Goal: Check status

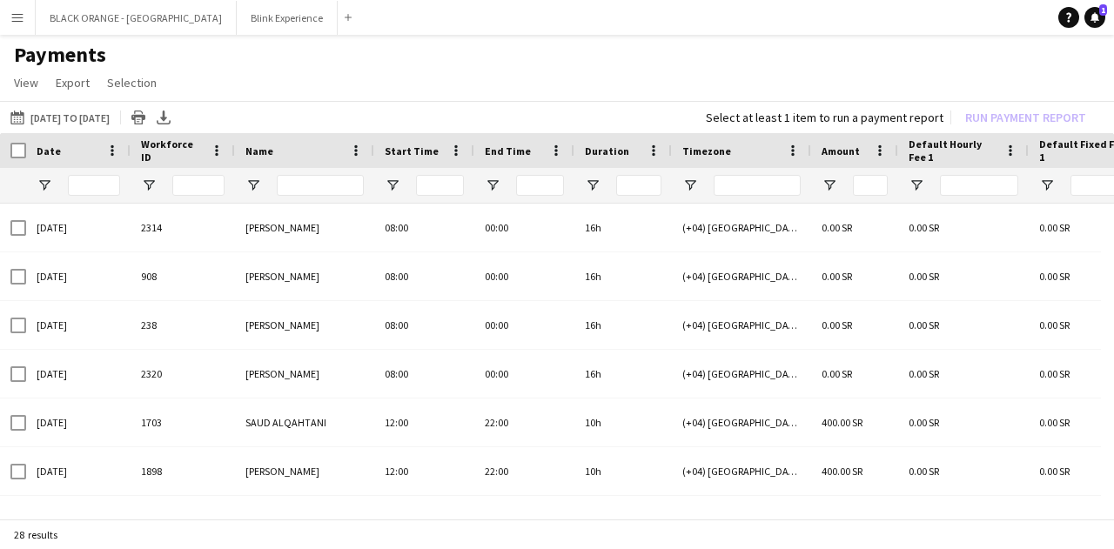
click at [17, 11] on app-icon "Menu" at bounding box center [17, 17] width 14 height 14
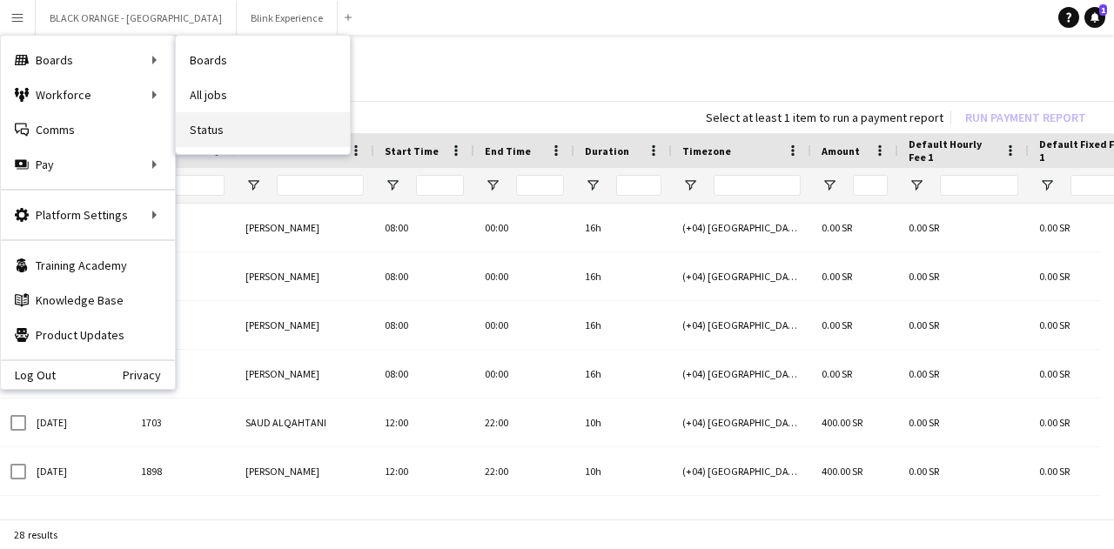
click at [235, 126] on link "Status" at bounding box center [263, 129] width 174 height 35
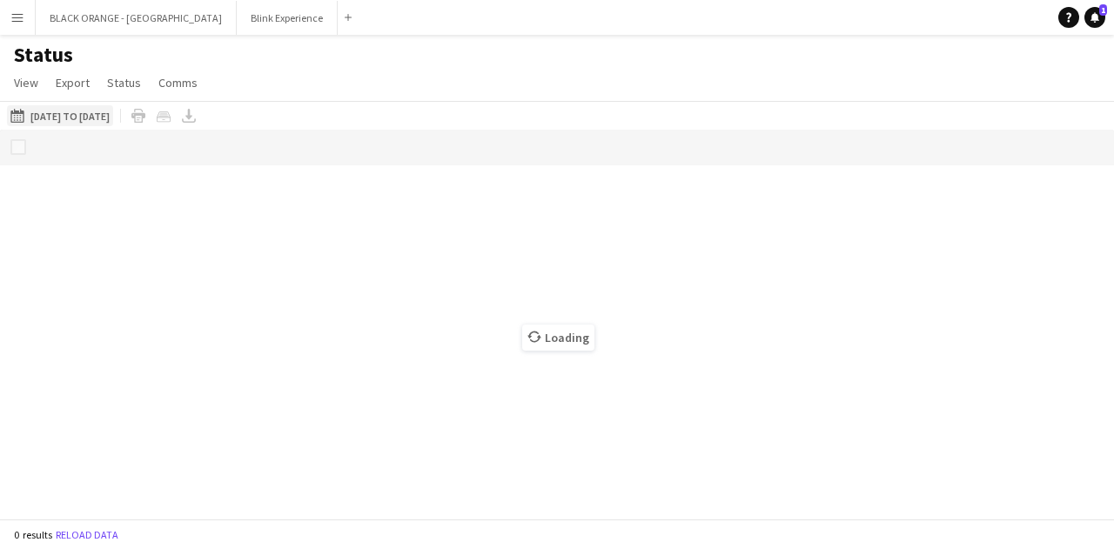
click at [70, 108] on button "[DATE] to [DATE] [DATE] to [DATE]" at bounding box center [60, 115] width 106 height 21
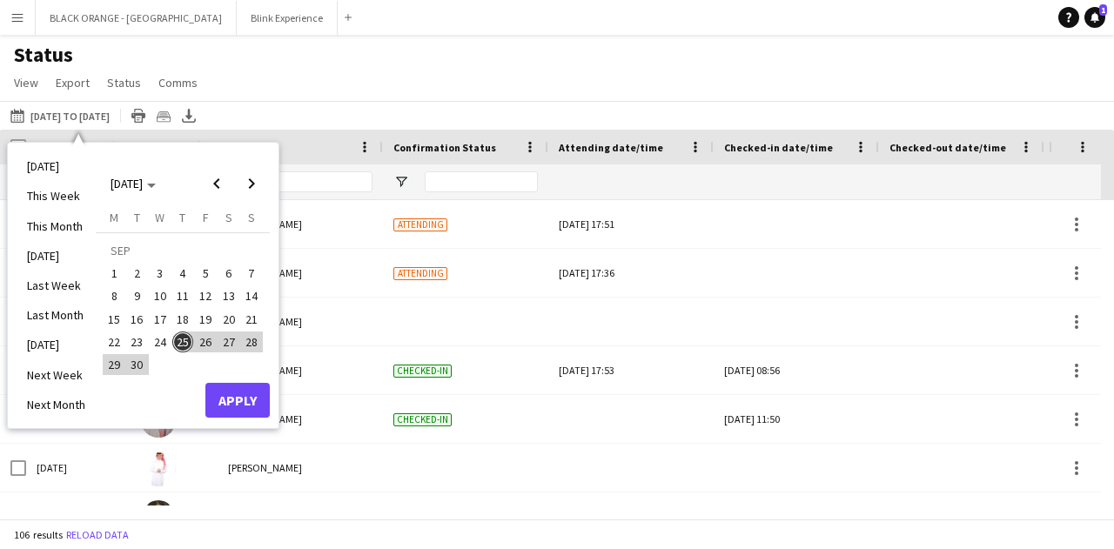
click at [115, 342] on span "22" at bounding box center [114, 342] width 21 height 21
click at [132, 340] on span "23" at bounding box center [137, 342] width 21 height 21
click at [237, 393] on button "Apply" at bounding box center [237, 400] width 64 height 35
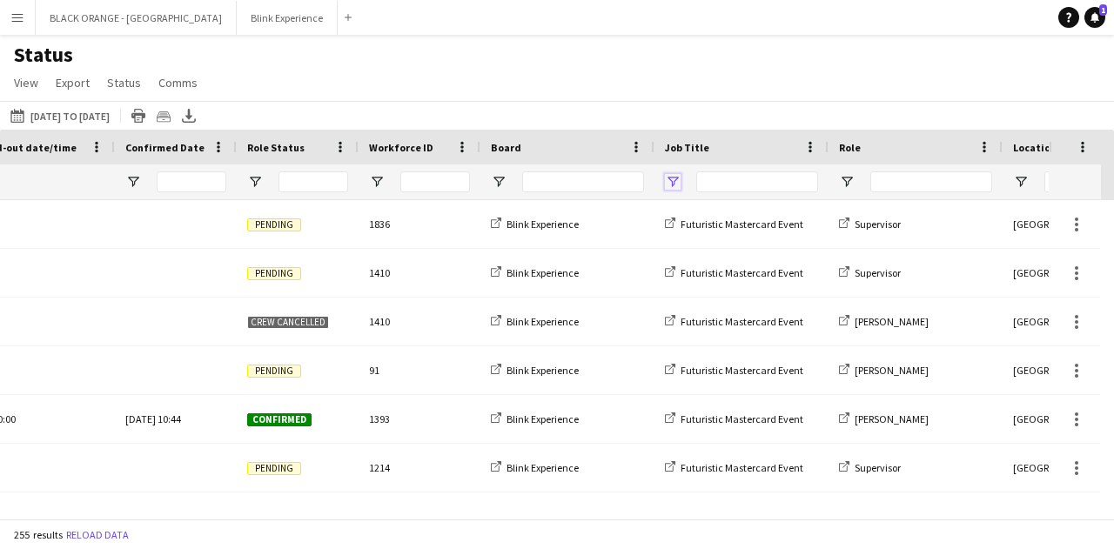
click at [671, 181] on span "Open Filter Menu" at bounding box center [673, 182] width 16 height 16
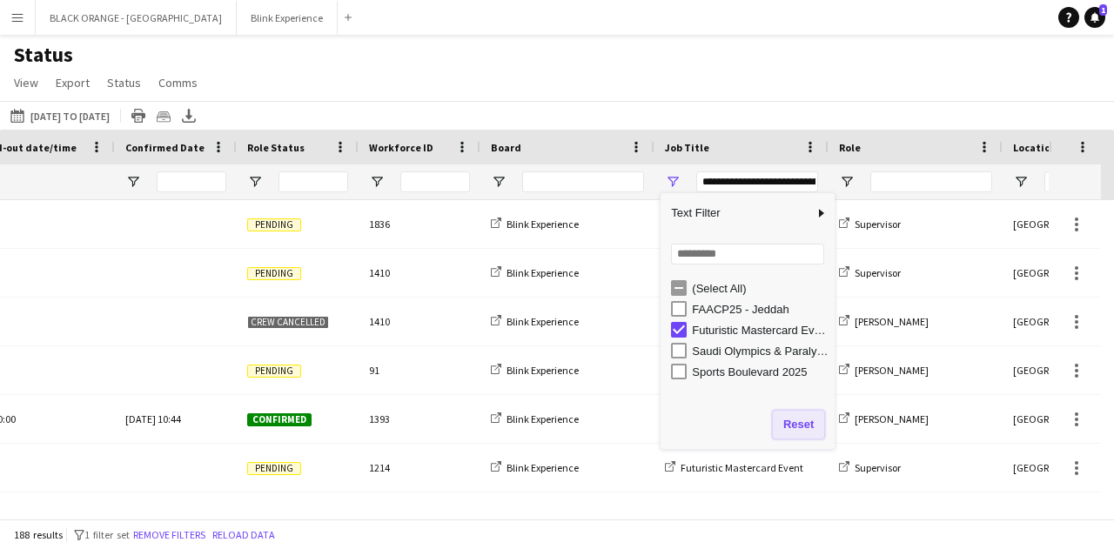
click at [803, 423] on button "Reset" at bounding box center [798, 425] width 51 height 28
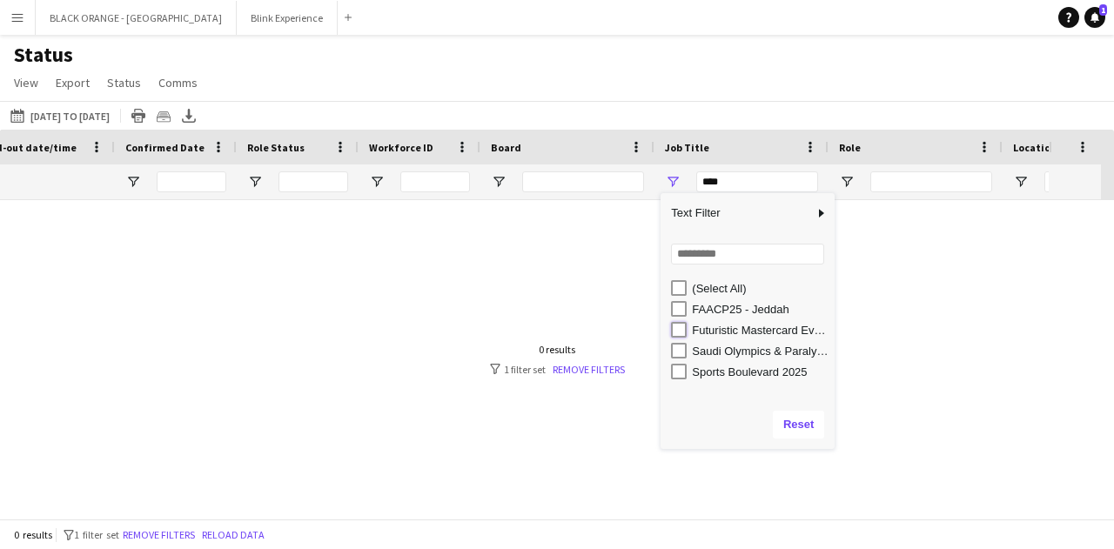
type input "**********"
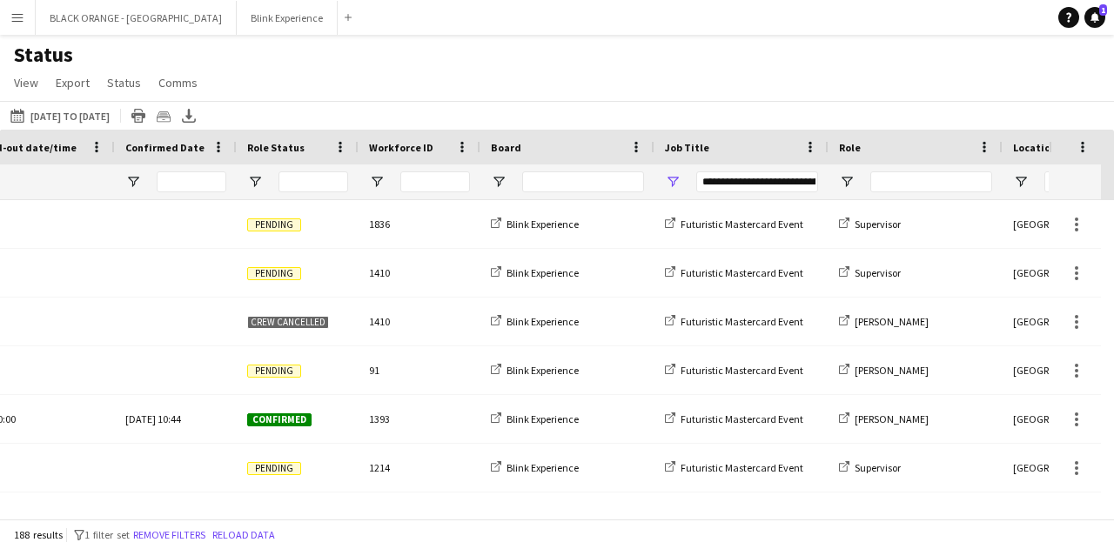
click at [702, 97] on div "Status View Views Default view New view Update view Delete view Edit name Custo…" at bounding box center [557, 71] width 1114 height 59
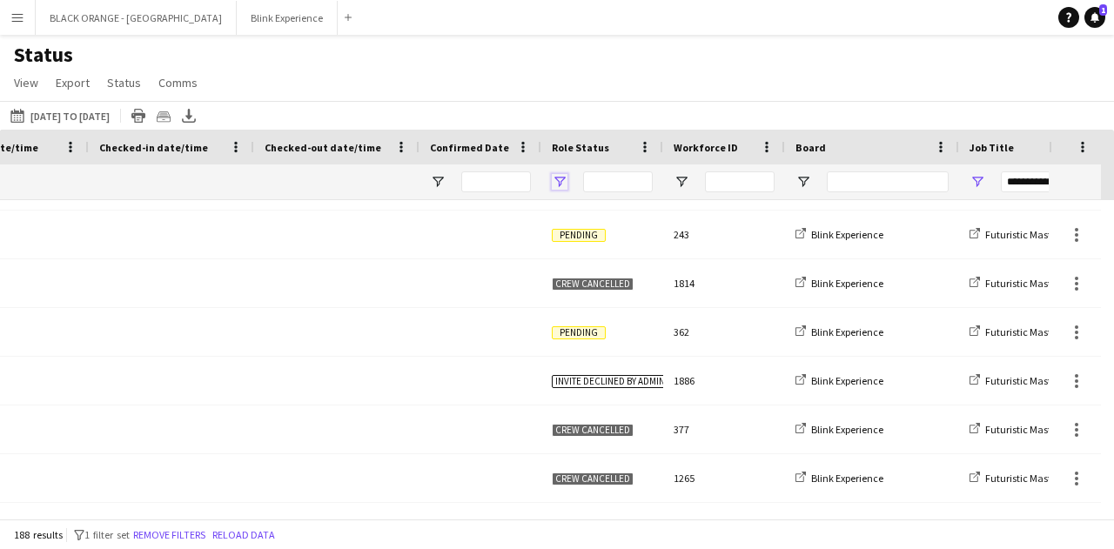
click at [556, 185] on span "Open Filter Menu" at bounding box center [560, 182] width 16 height 16
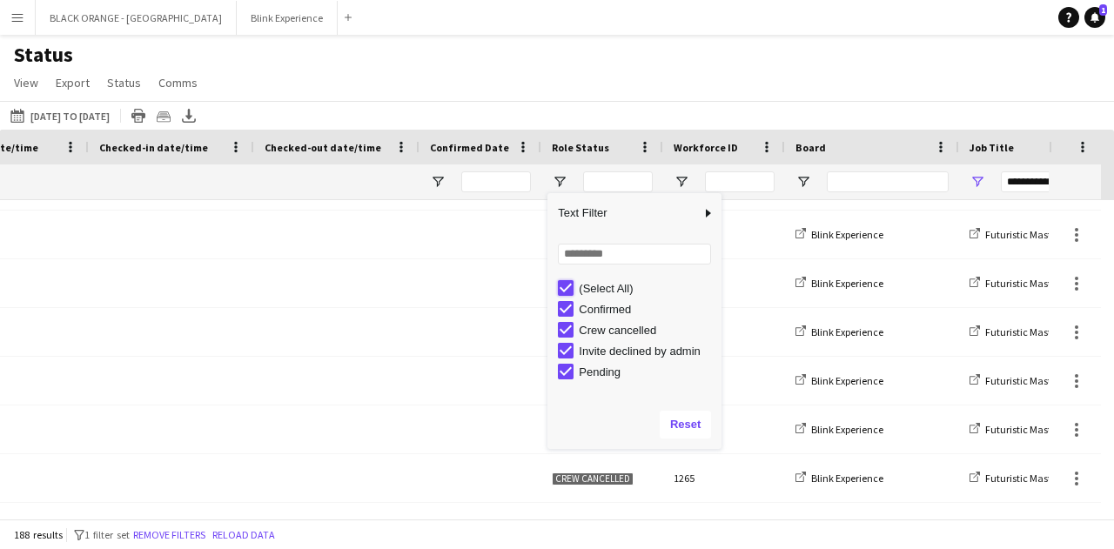
type input "***"
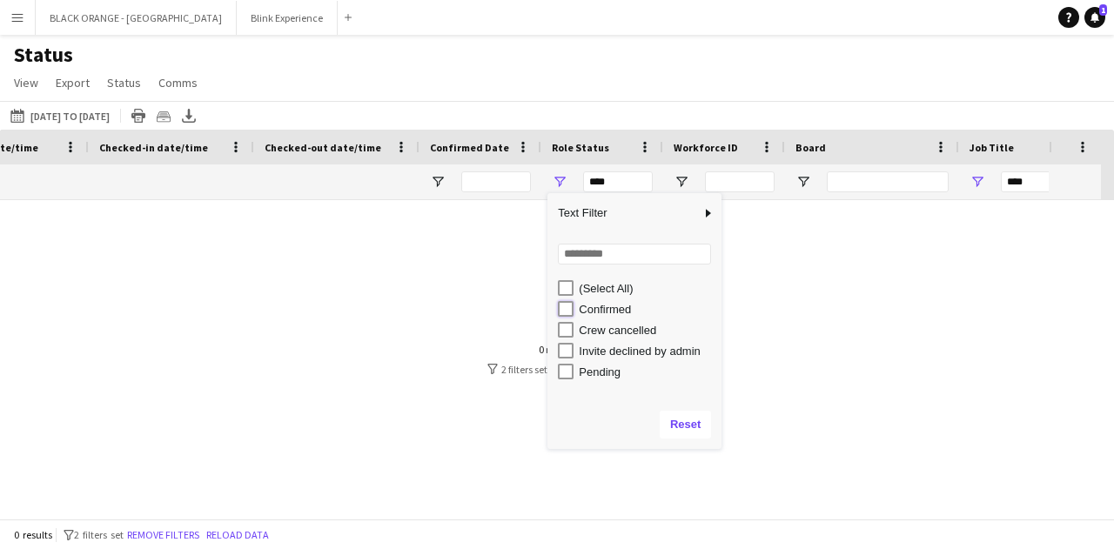
type input "**********"
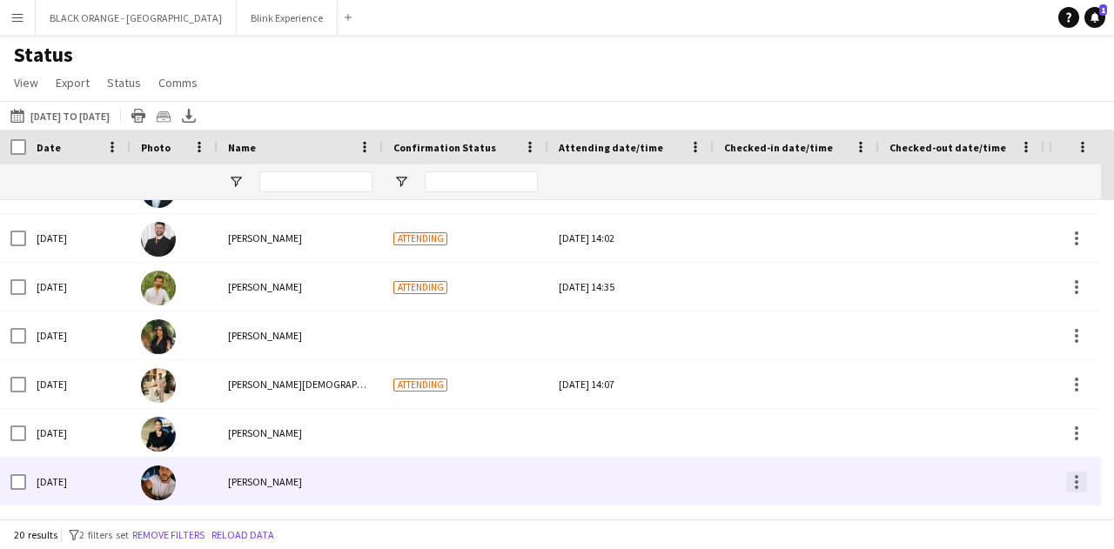
click at [1067, 480] on div at bounding box center [1076, 482] width 21 height 21
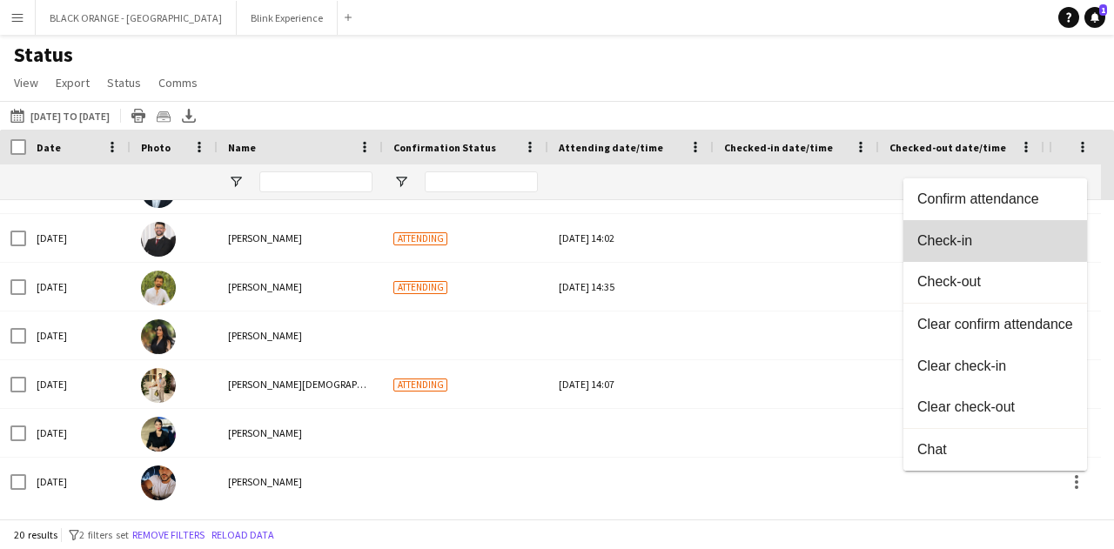
click at [962, 240] on span "Check-in" at bounding box center [995, 241] width 156 height 16
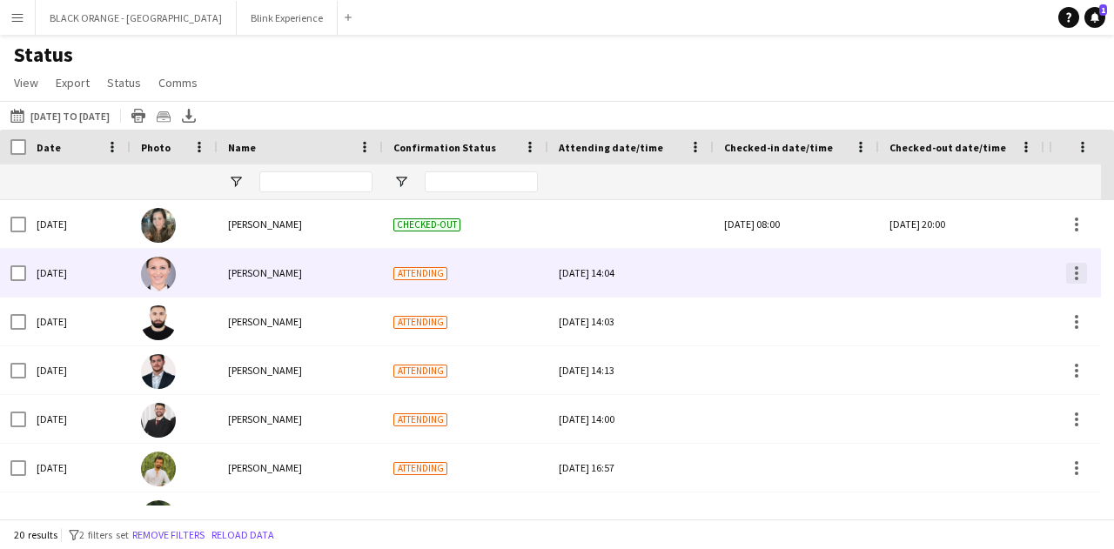
click at [1078, 276] on div at bounding box center [1076, 273] width 21 height 21
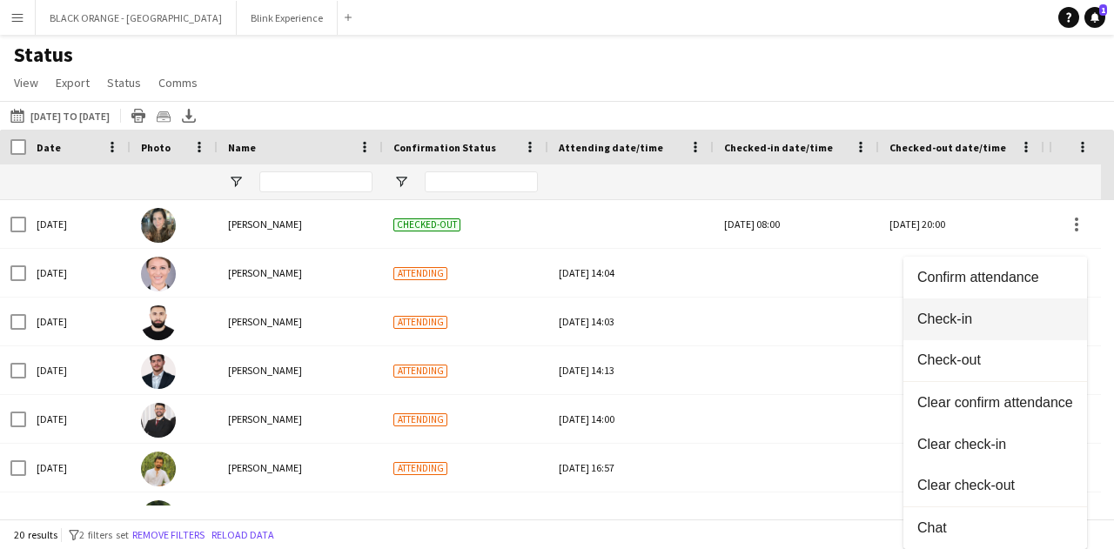
click at [929, 319] on span "Check-in" at bounding box center [995, 320] width 156 height 16
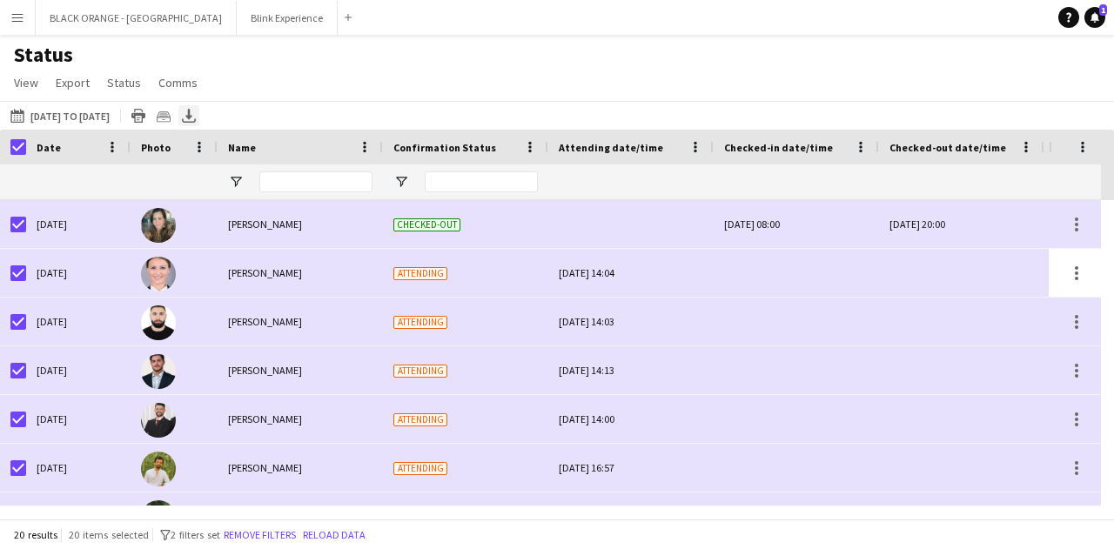
click at [192, 116] on icon at bounding box center [188, 114] width 7 height 10
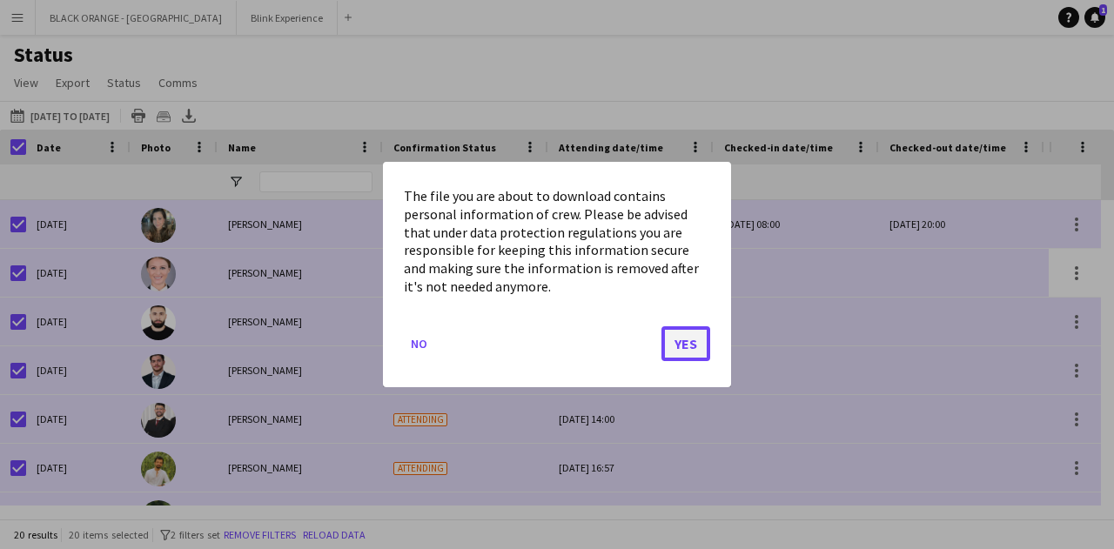
click at [688, 339] on button "Yes" at bounding box center [686, 343] width 49 height 35
